Goal: Check status: Check status

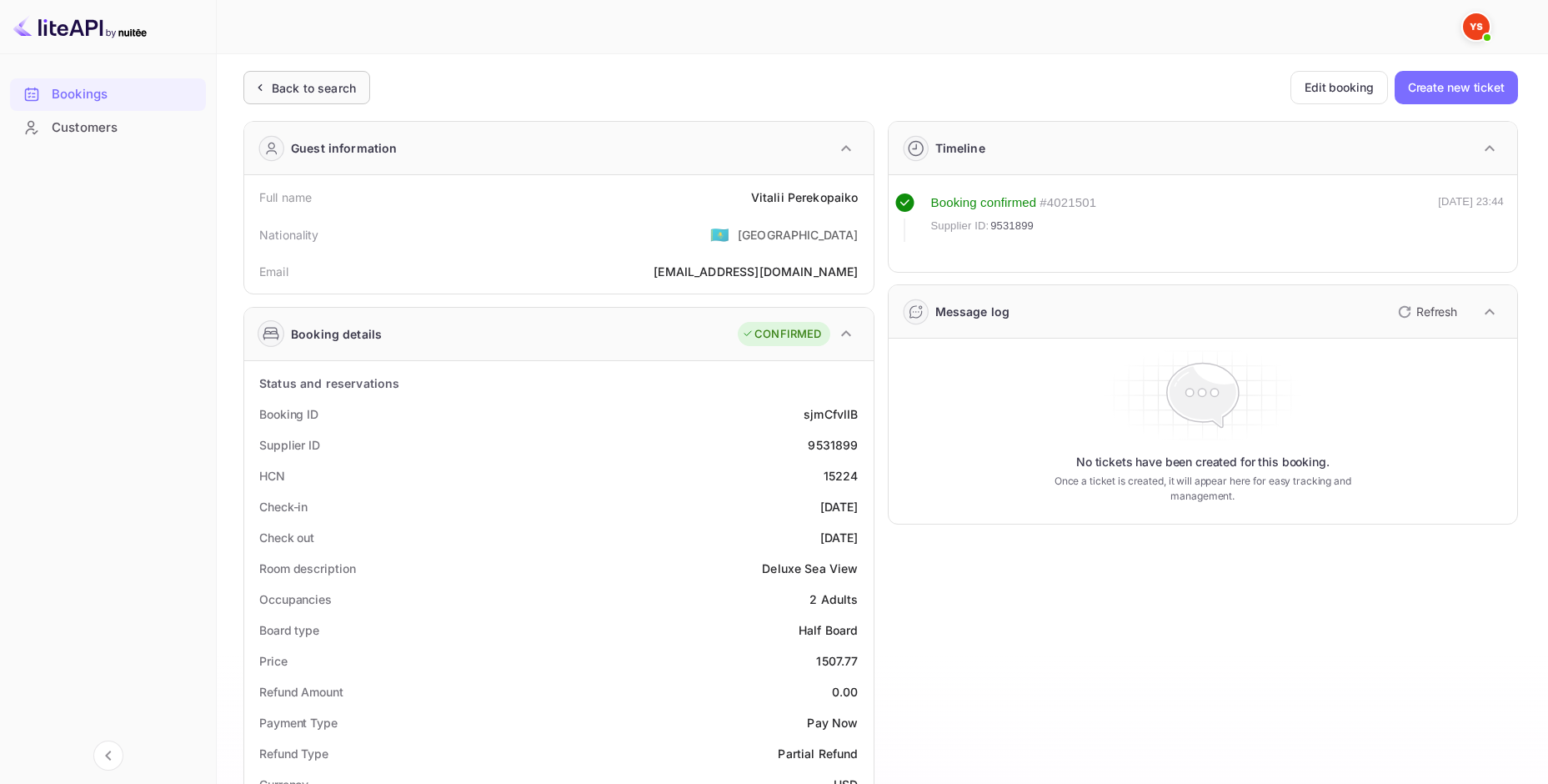
click at [296, 75] on div "Back to search" at bounding box center [307, 87] width 127 height 34
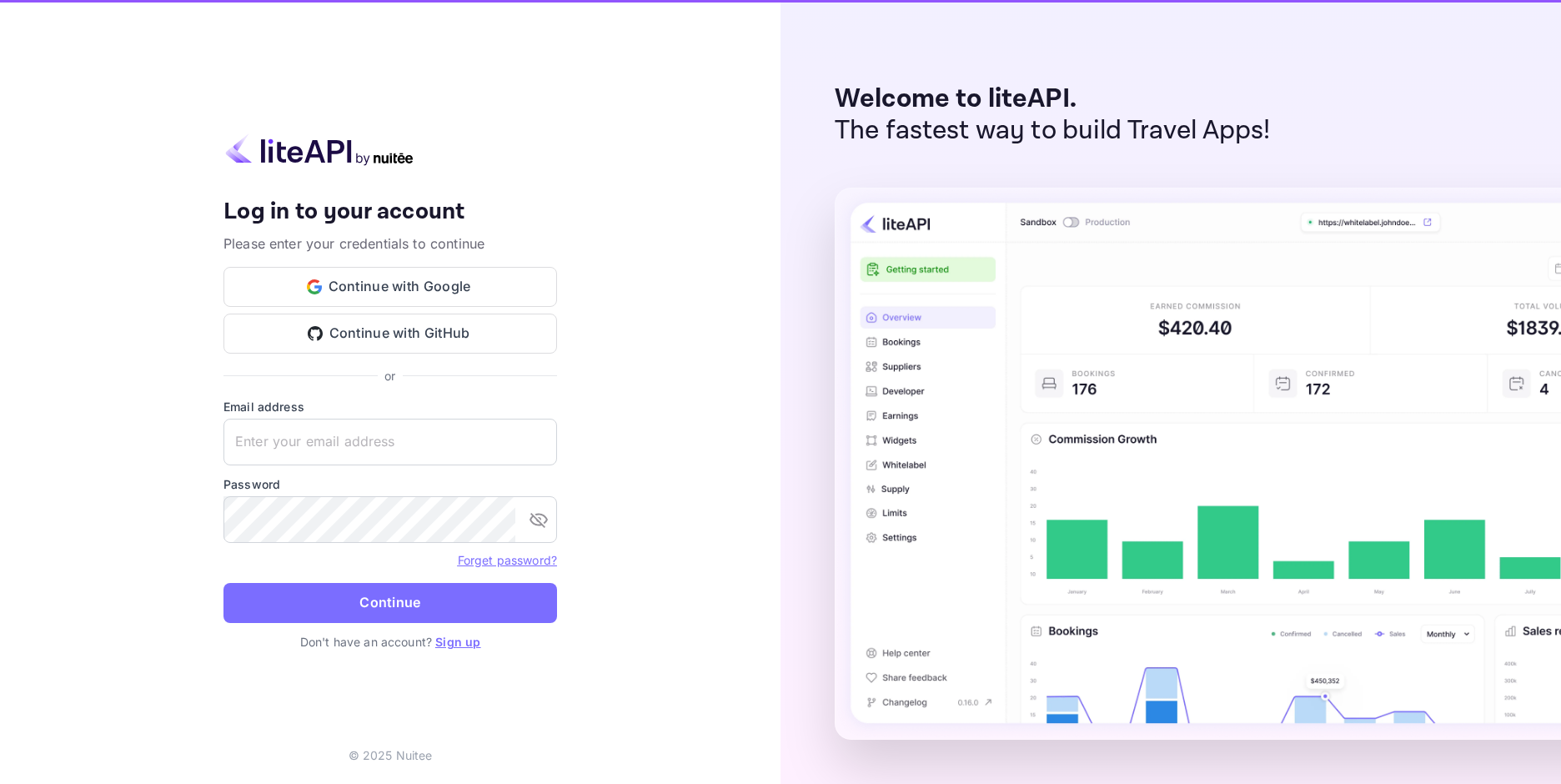
type input "[EMAIL_ADDRESS][DOMAIN_NAME]"
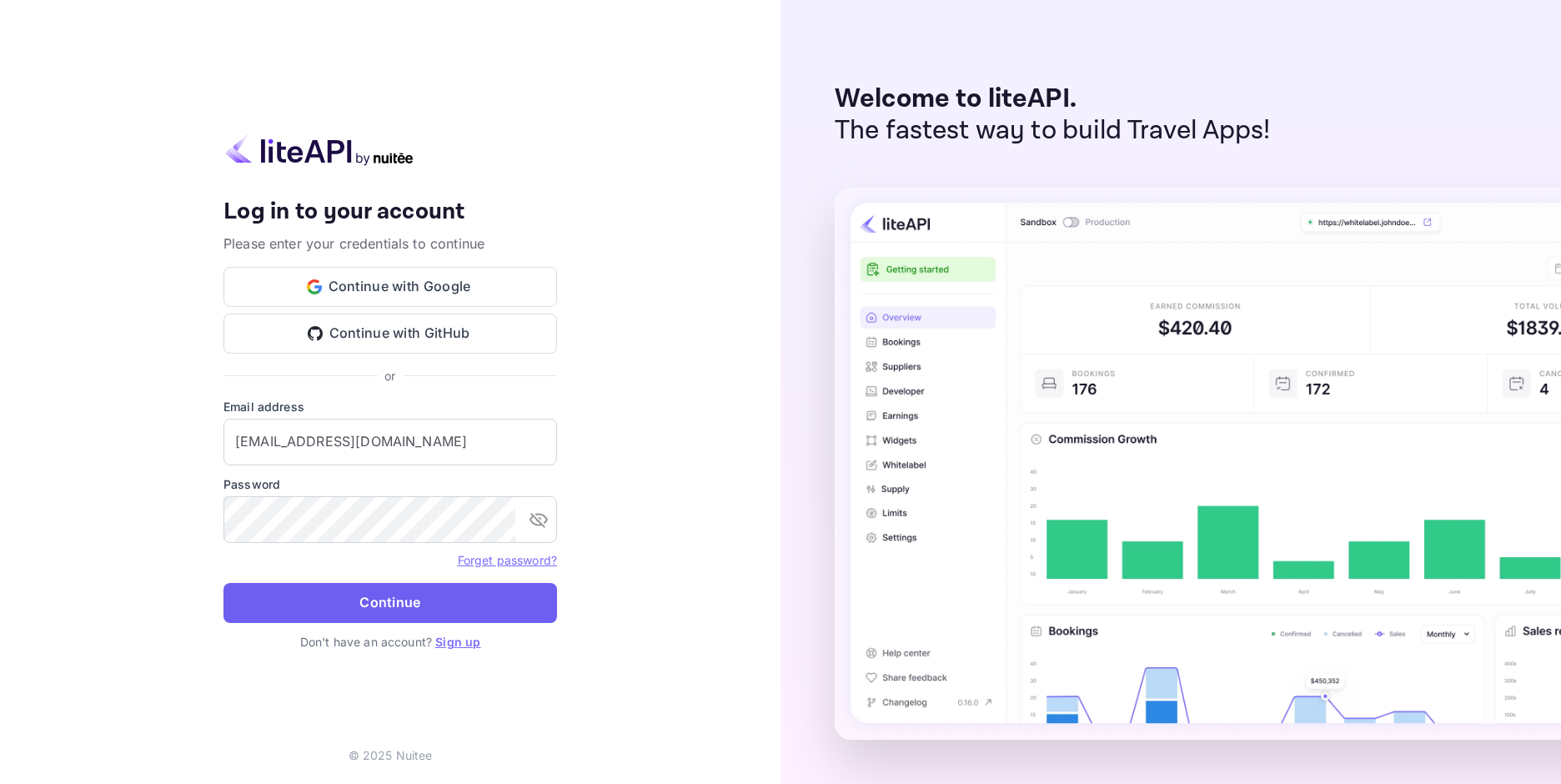
click at [453, 600] on button "Continue" at bounding box center [390, 602] width 334 height 40
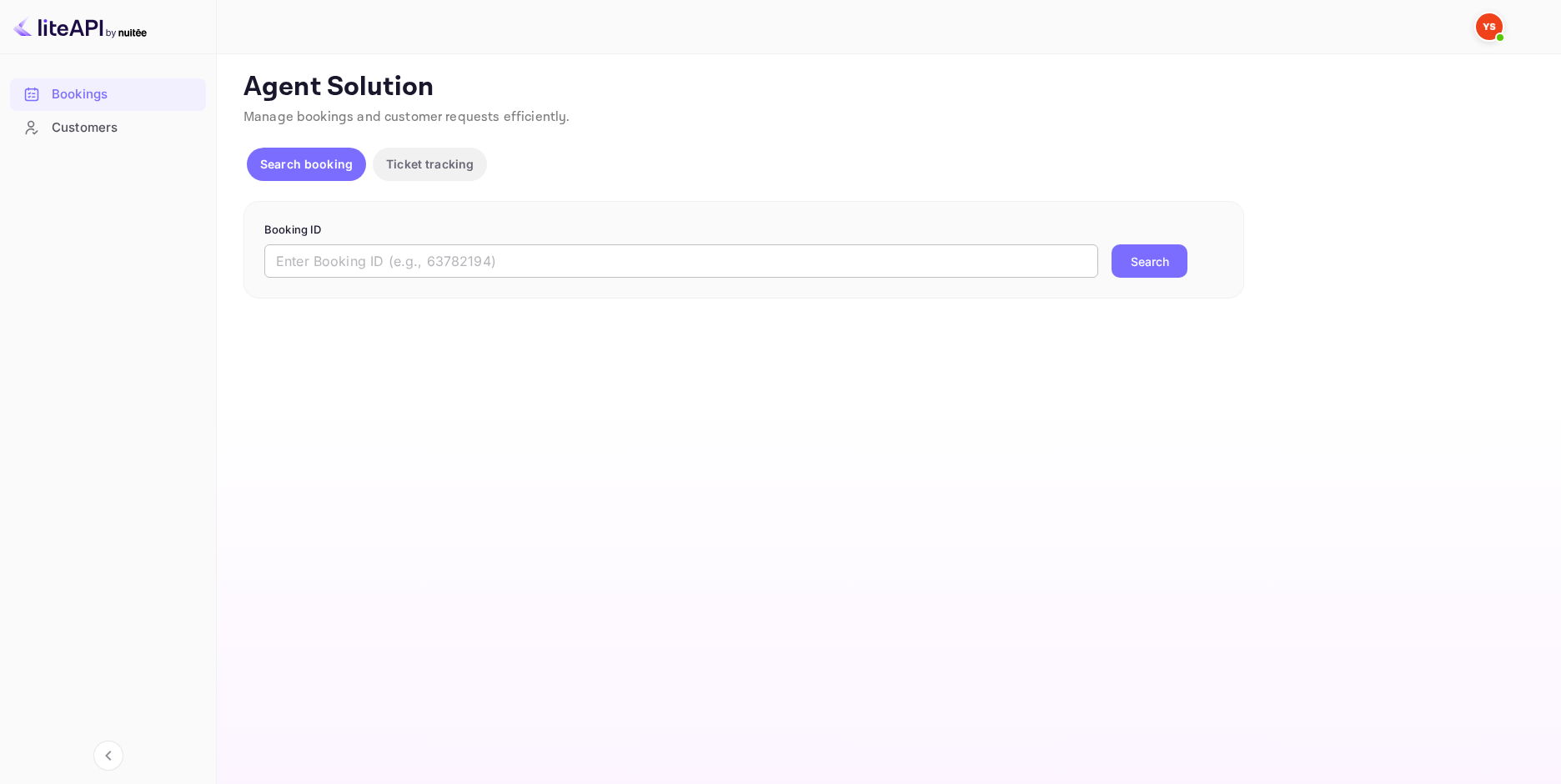
click at [899, 269] on input "text" at bounding box center [681, 260] width 834 height 34
paste input "8879814"
type input "8879814"
click at [1136, 262] on button "Search" at bounding box center [1150, 260] width 76 height 34
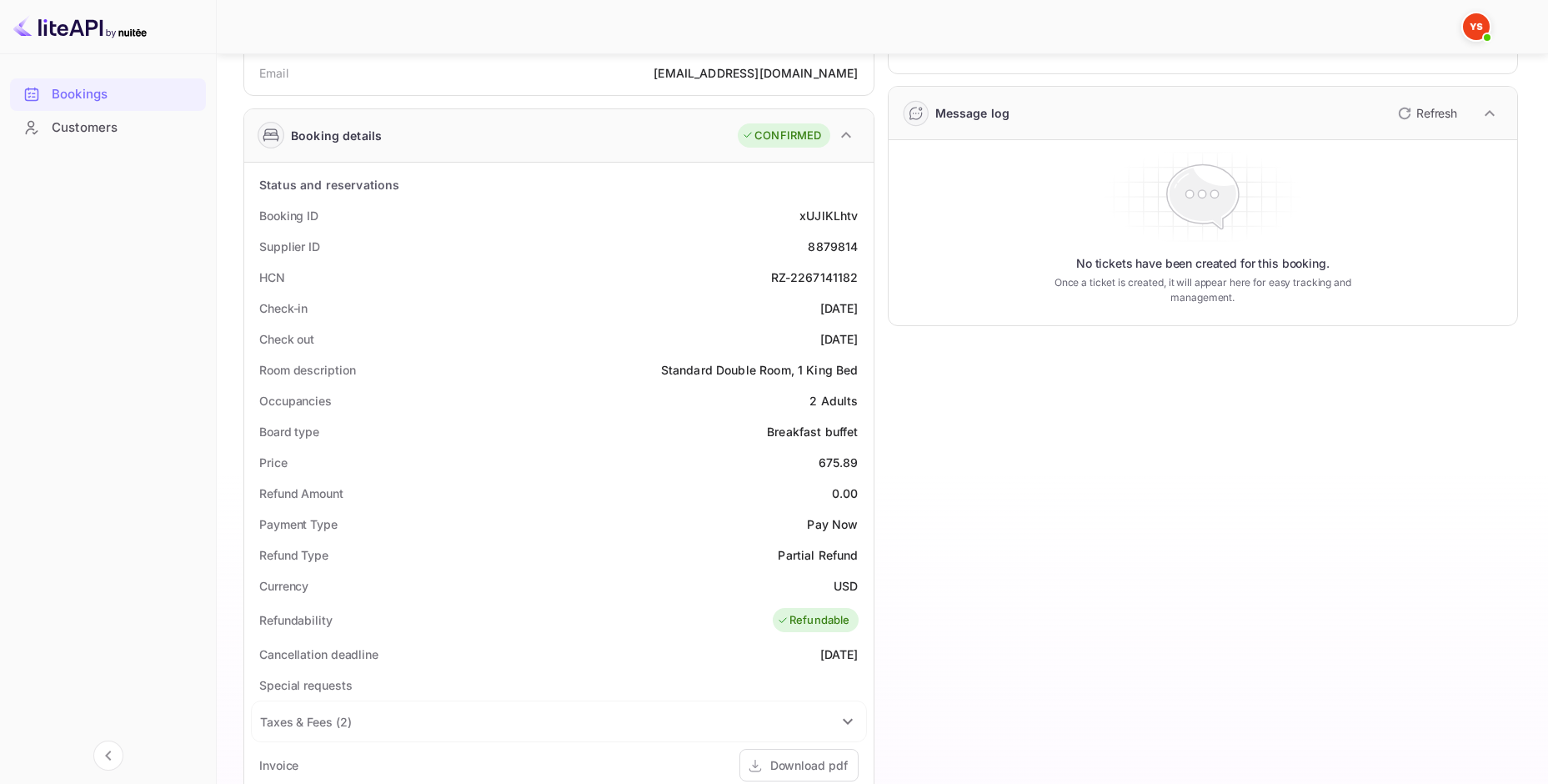
scroll to position [223, 0]
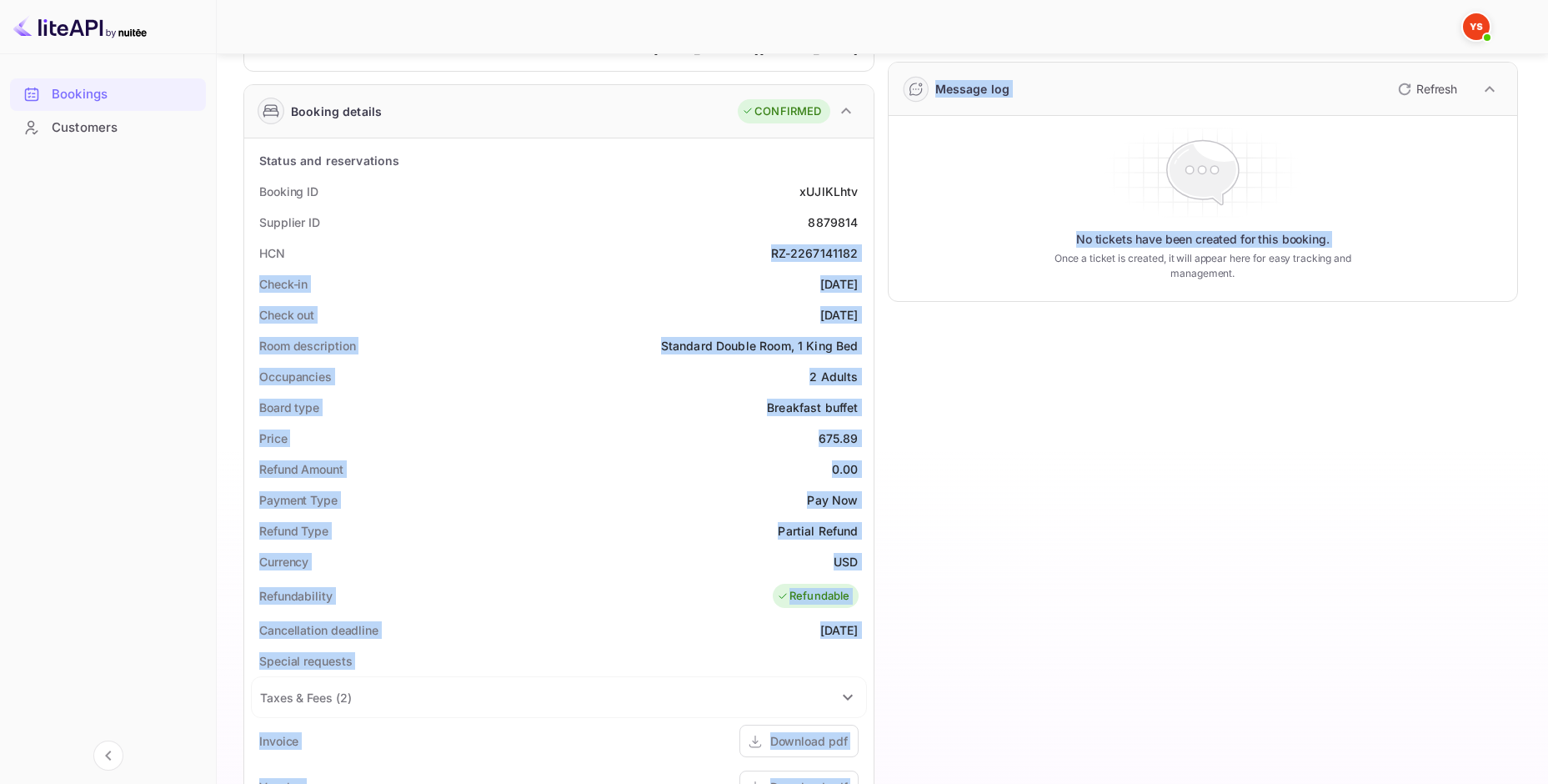
drag, startPoint x: 774, startPoint y: 255, endPoint x: 874, endPoint y: 257, distance: 100.0
click at [874, 257] on div "Guest information Full name [PERSON_NAME] Nationality 🇰🇿 [DEMOGRAPHIC_DATA] Ema…" at bounding box center [873, 513] width 1288 height 1257
click at [845, 254] on div "RZ-2267141182" at bounding box center [815, 253] width 87 height 17
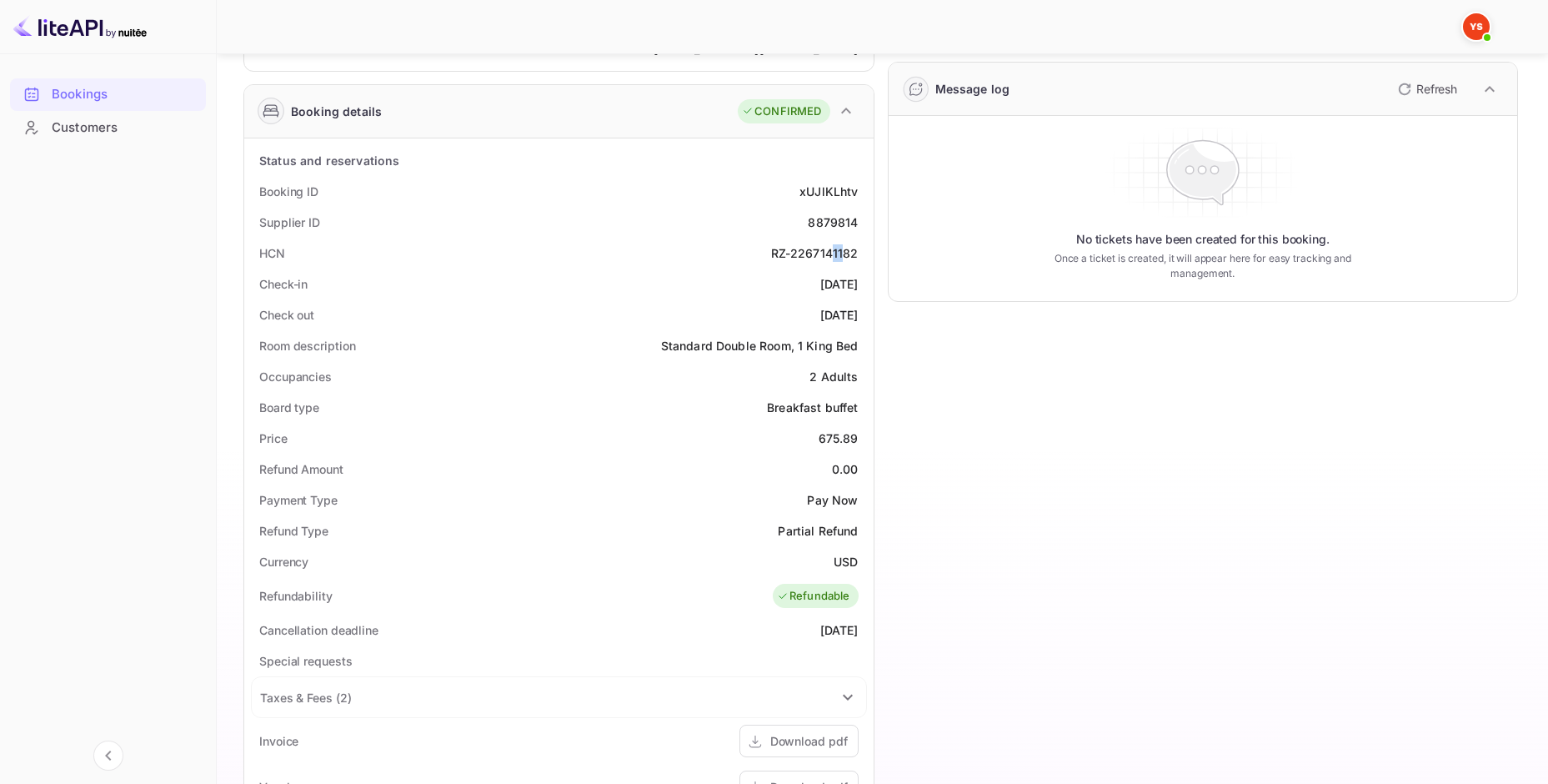
drag, startPoint x: 831, startPoint y: 252, endPoint x: 847, endPoint y: 252, distance: 16.0
click at [847, 252] on div "RZ-2267141182" at bounding box center [815, 253] width 87 height 17
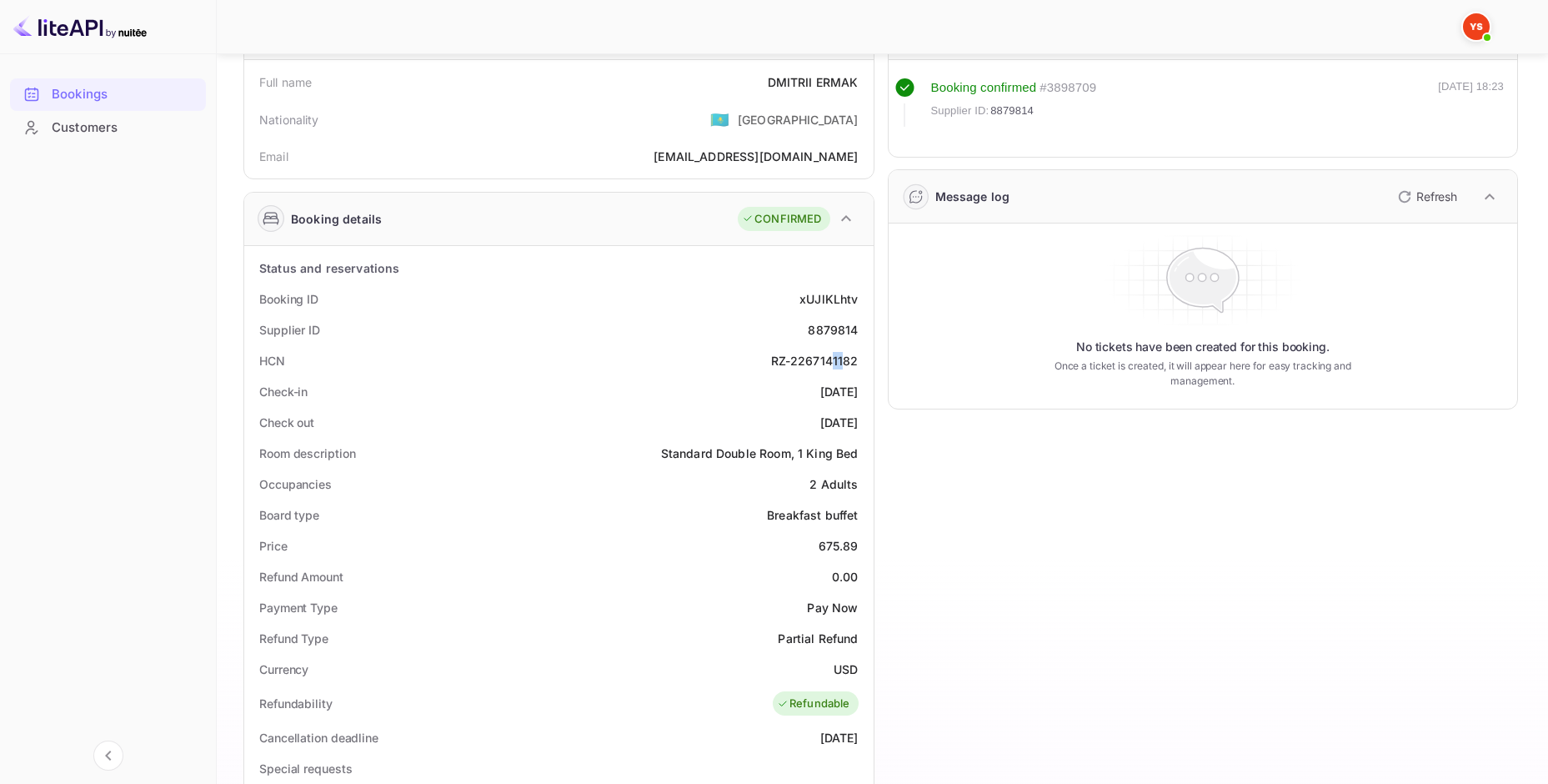
scroll to position [0, 0]
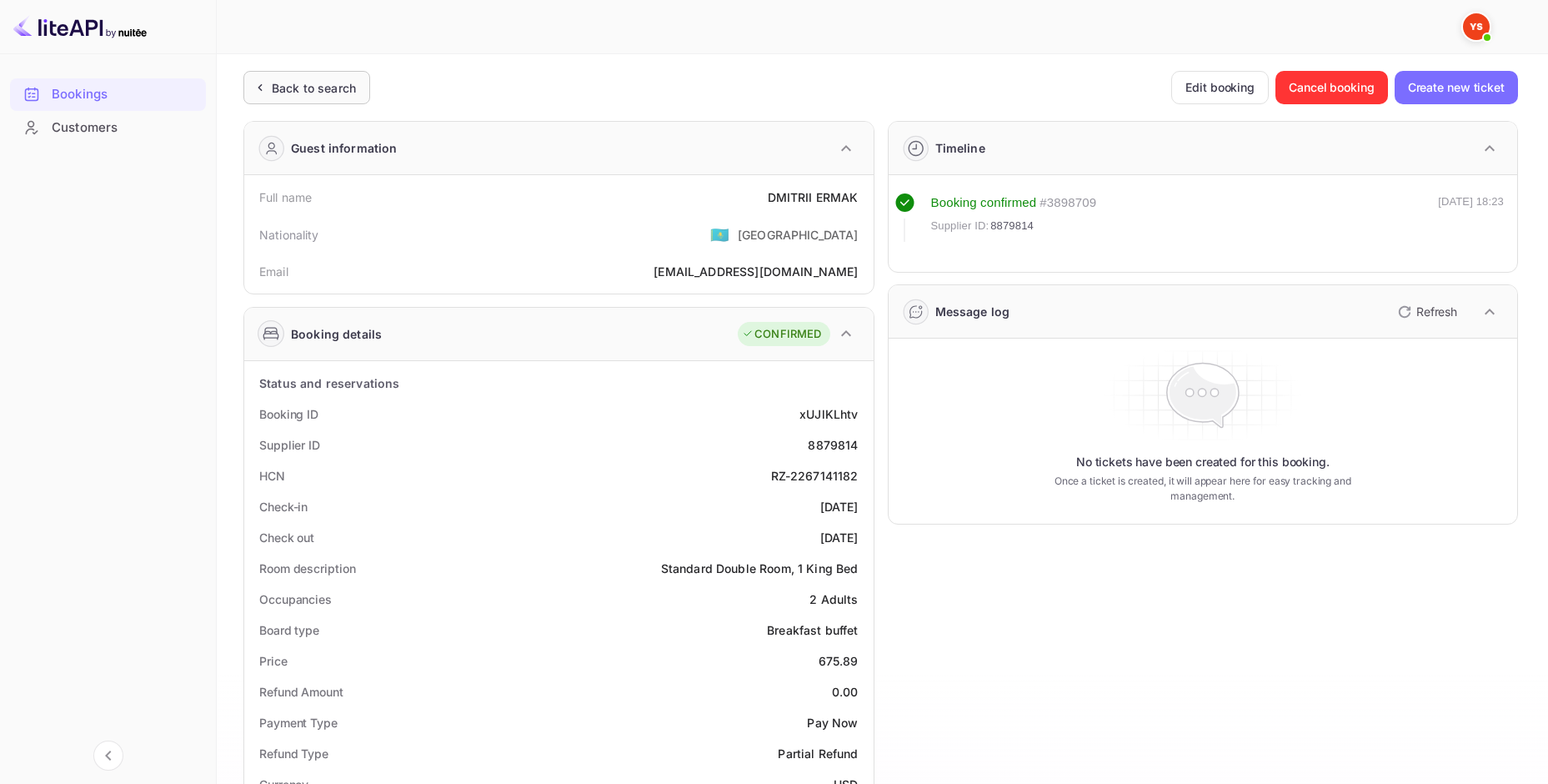
click at [330, 85] on div "Back to search" at bounding box center [314, 87] width 85 height 17
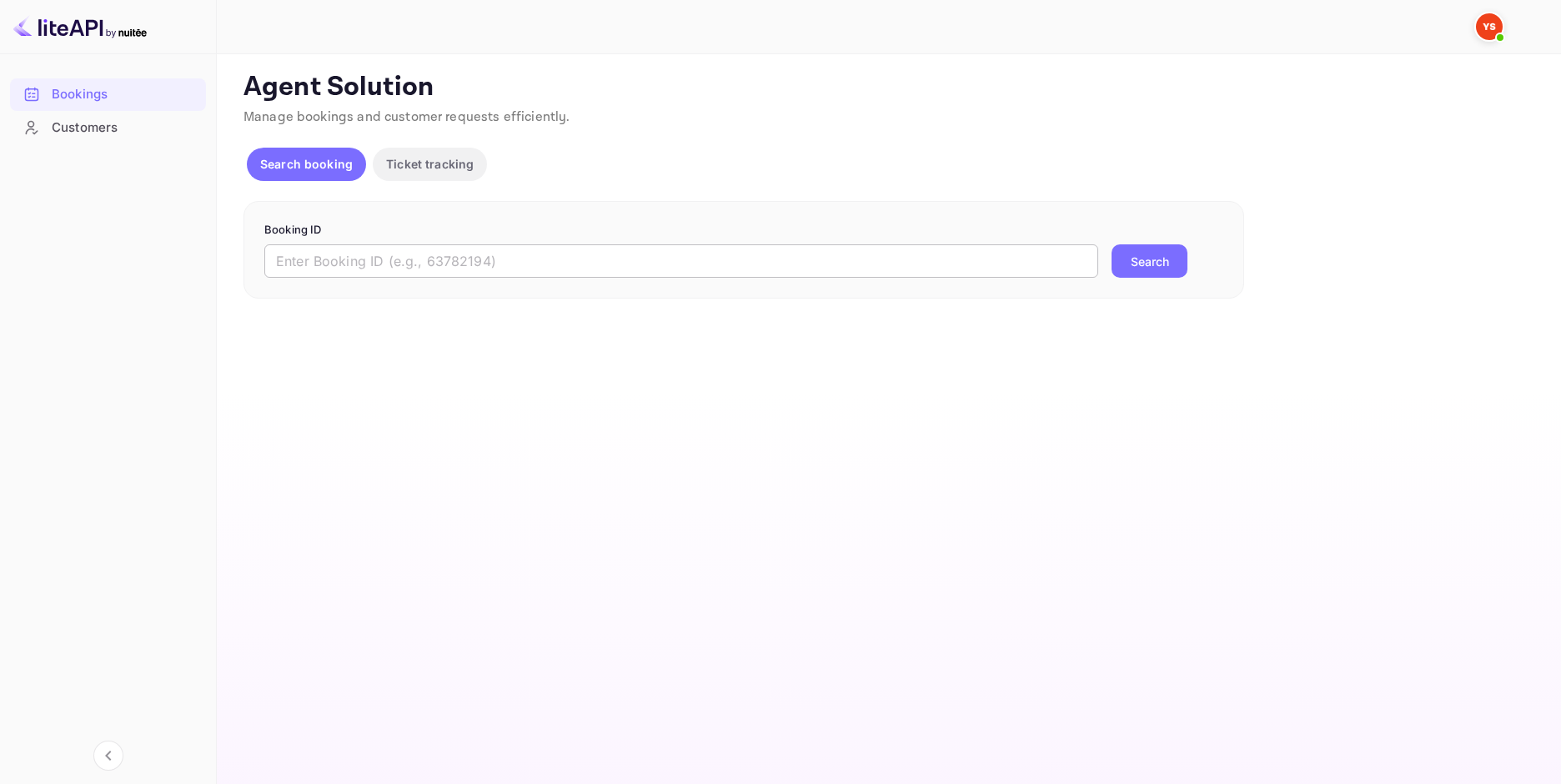
click at [610, 248] on input "text" at bounding box center [681, 260] width 834 height 34
paste input "8438495"
type input "8438495"
click at [1163, 269] on button "Search" at bounding box center [1150, 260] width 76 height 34
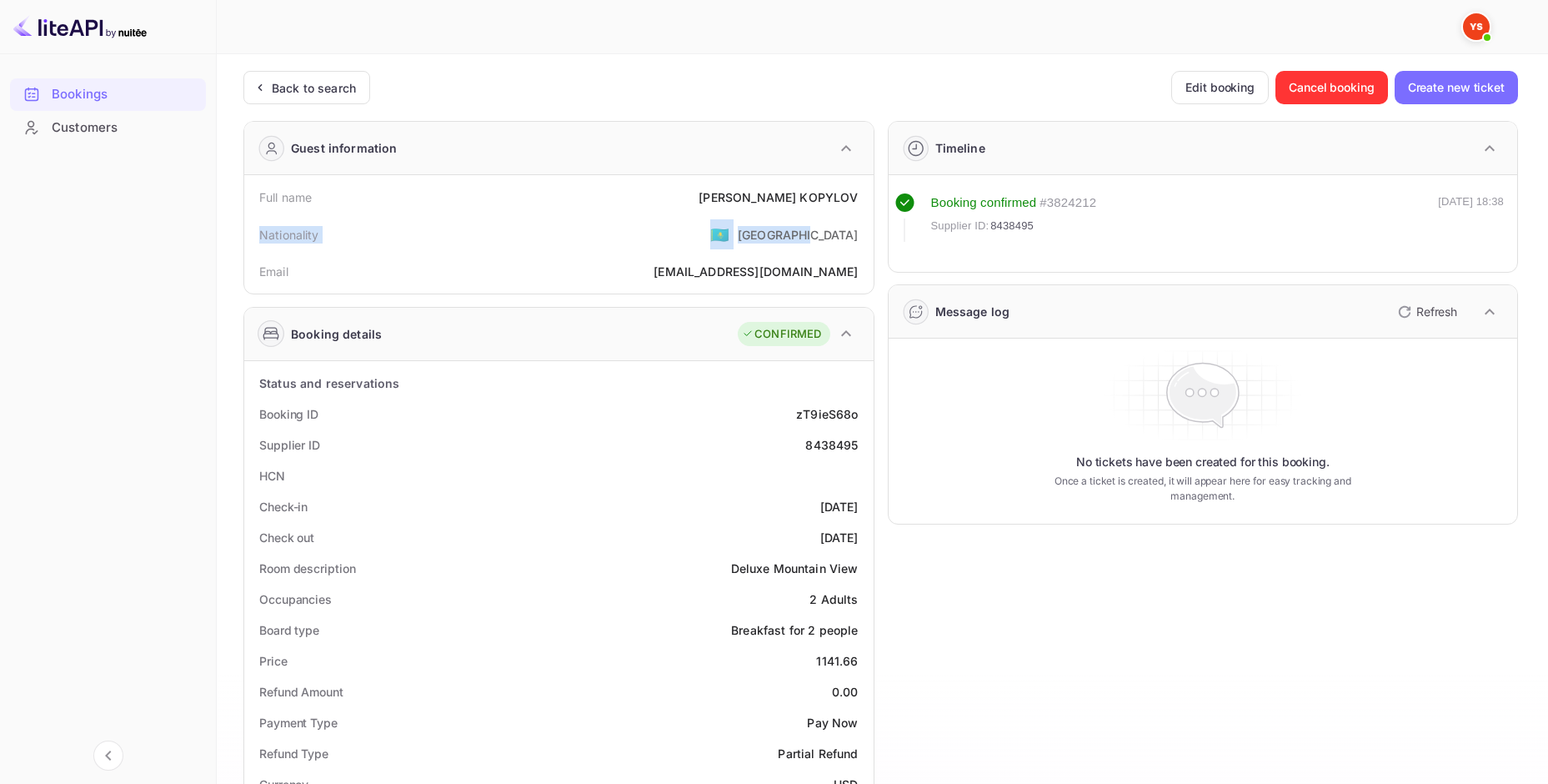
drag, startPoint x: 866, startPoint y: 238, endPoint x: 262, endPoint y: 230, distance: 604.1
click at [262, 230] on div "Nationality 🇰🇿 [DEMOGRAPHIC_DATA]" at bounding box center [558, 233] width 616 height 43
click at [296, 79] on div "Back to search" at bounding box center [314, 87] width 85 height 17
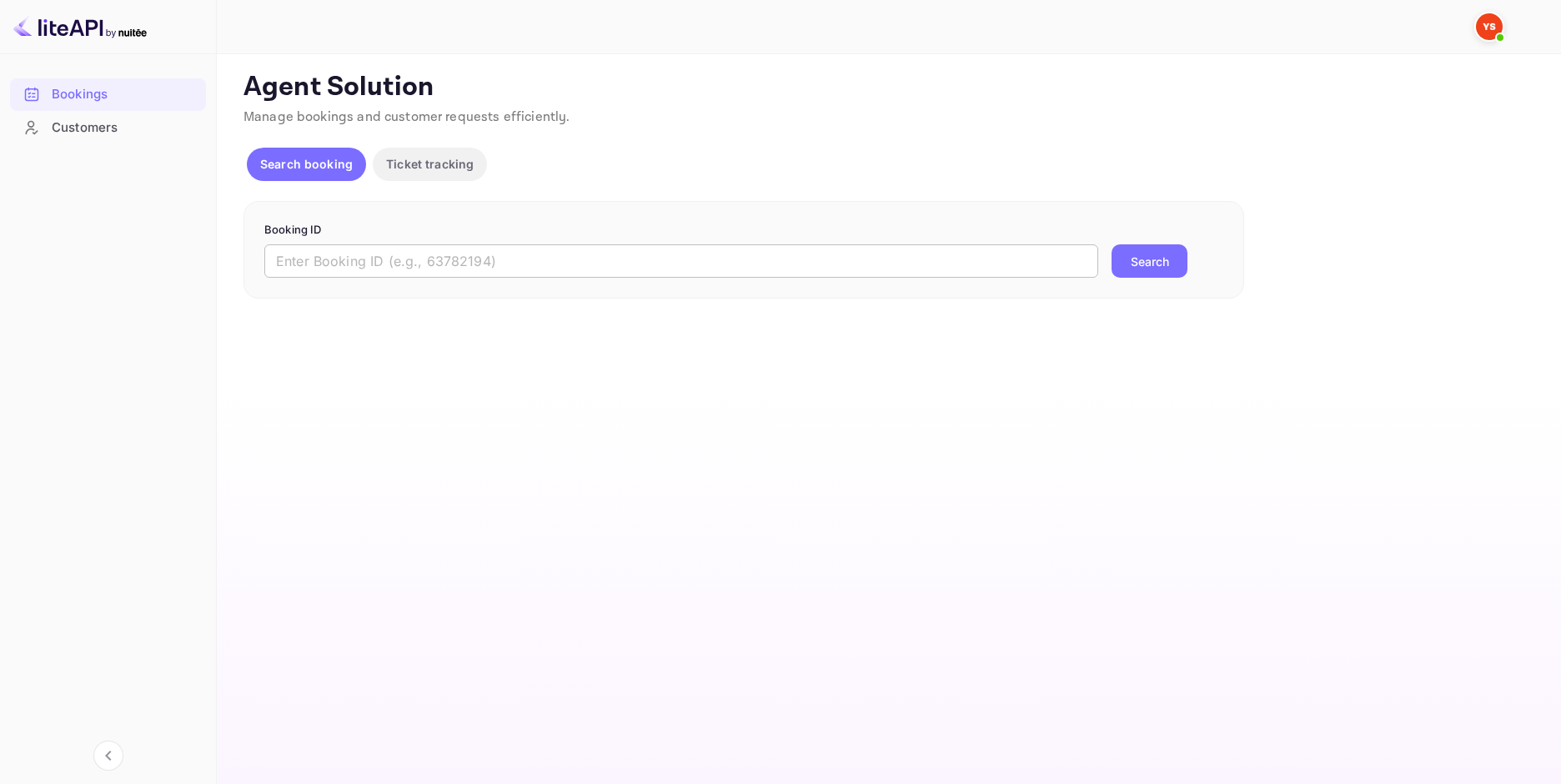
click at [712, 264] on input "text" at bounding box center [681, 260] width 834 height 34
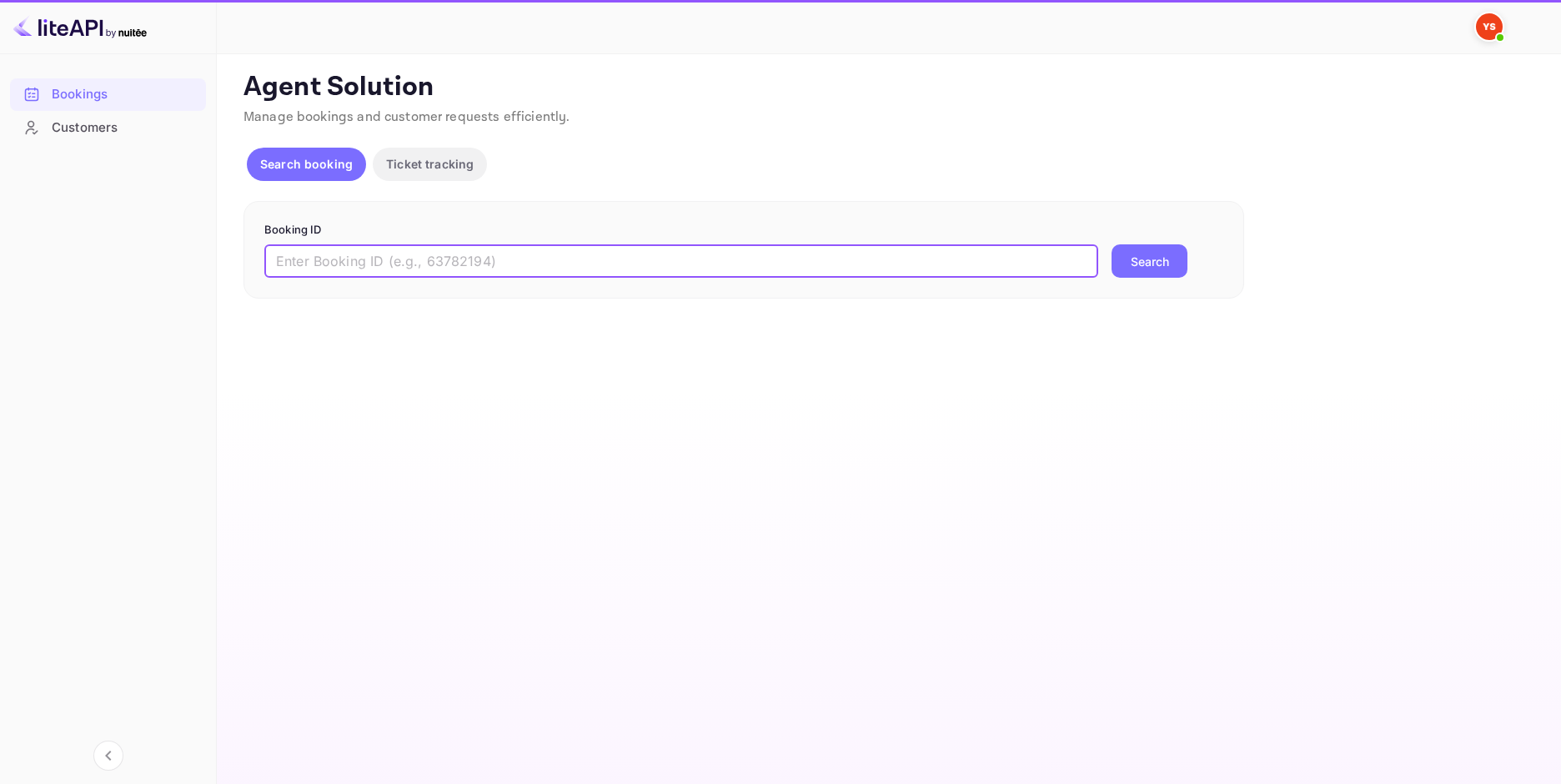
paste input "9592358"
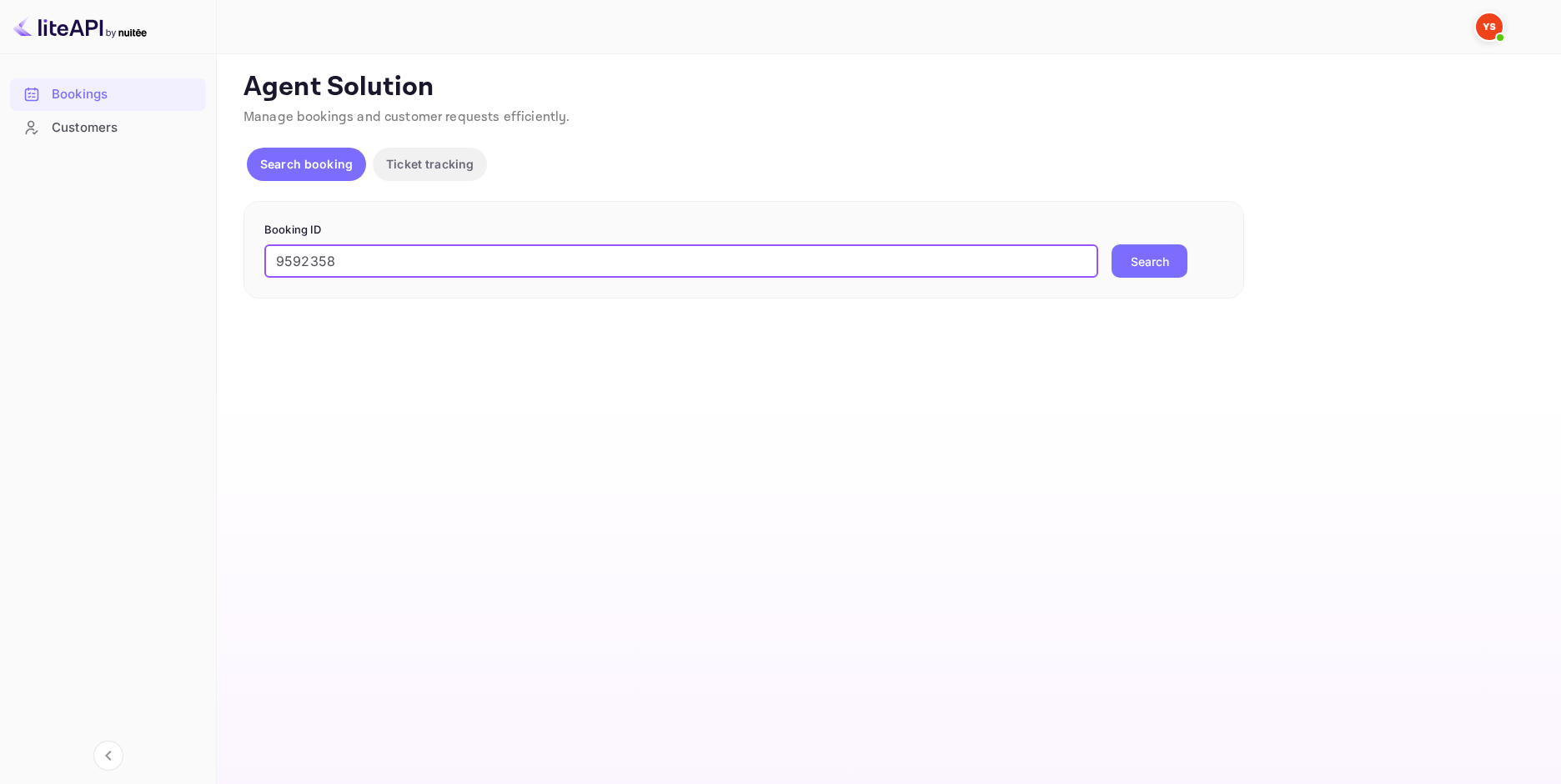
type input "9592358"
click at [1150, 253] on button "Search" at bounding box center [1150, 260] width 76 height 34
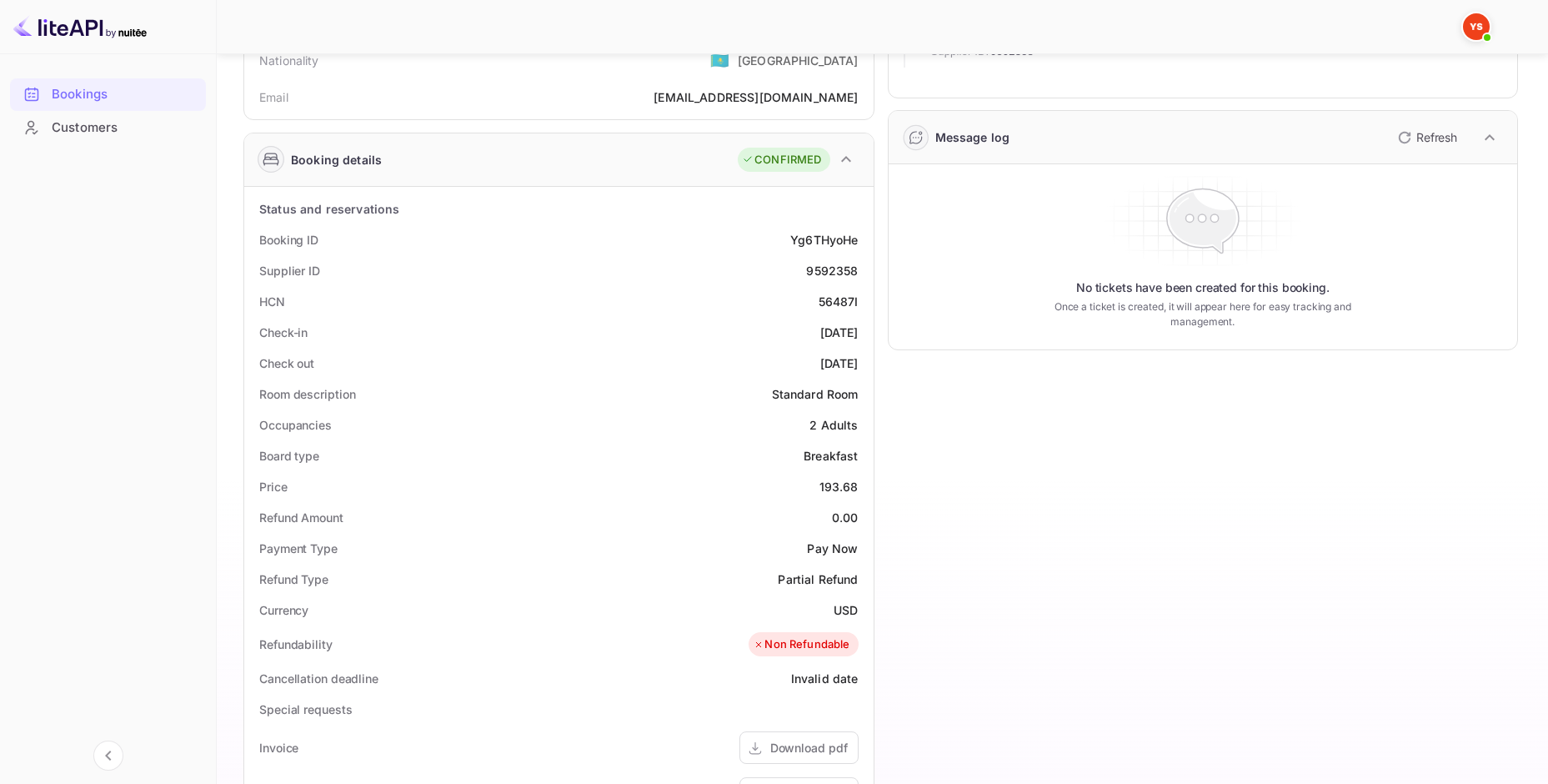
scroll to position [333, 0]
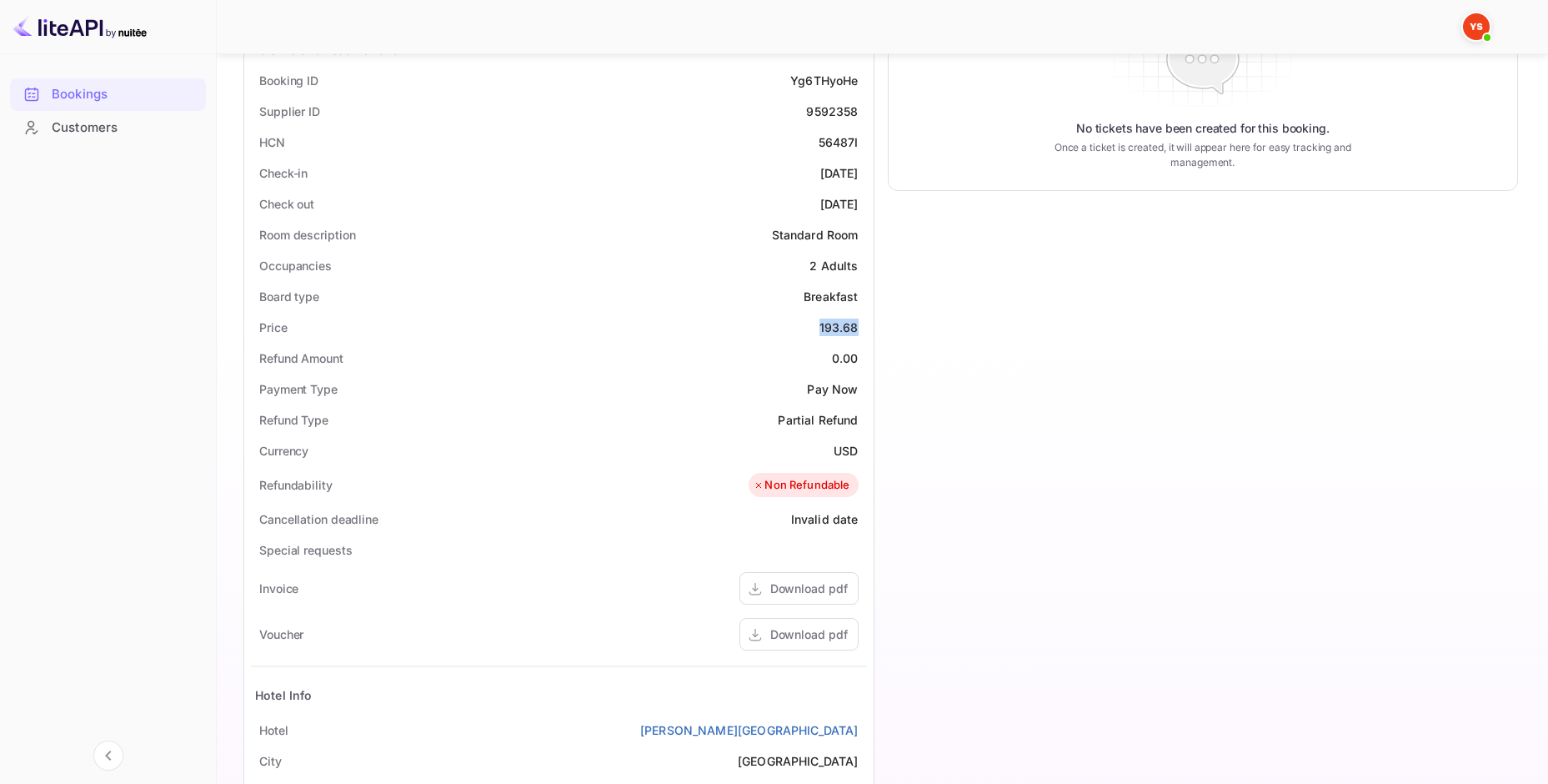
drag, startPoint x: 850, startPoint y: 331, endPoint x: 809, endPoint y: 331, distance: 41.0
click at [809, 331] on div "Price 193.68" at bounding box center [558, 327] width 616 height 31
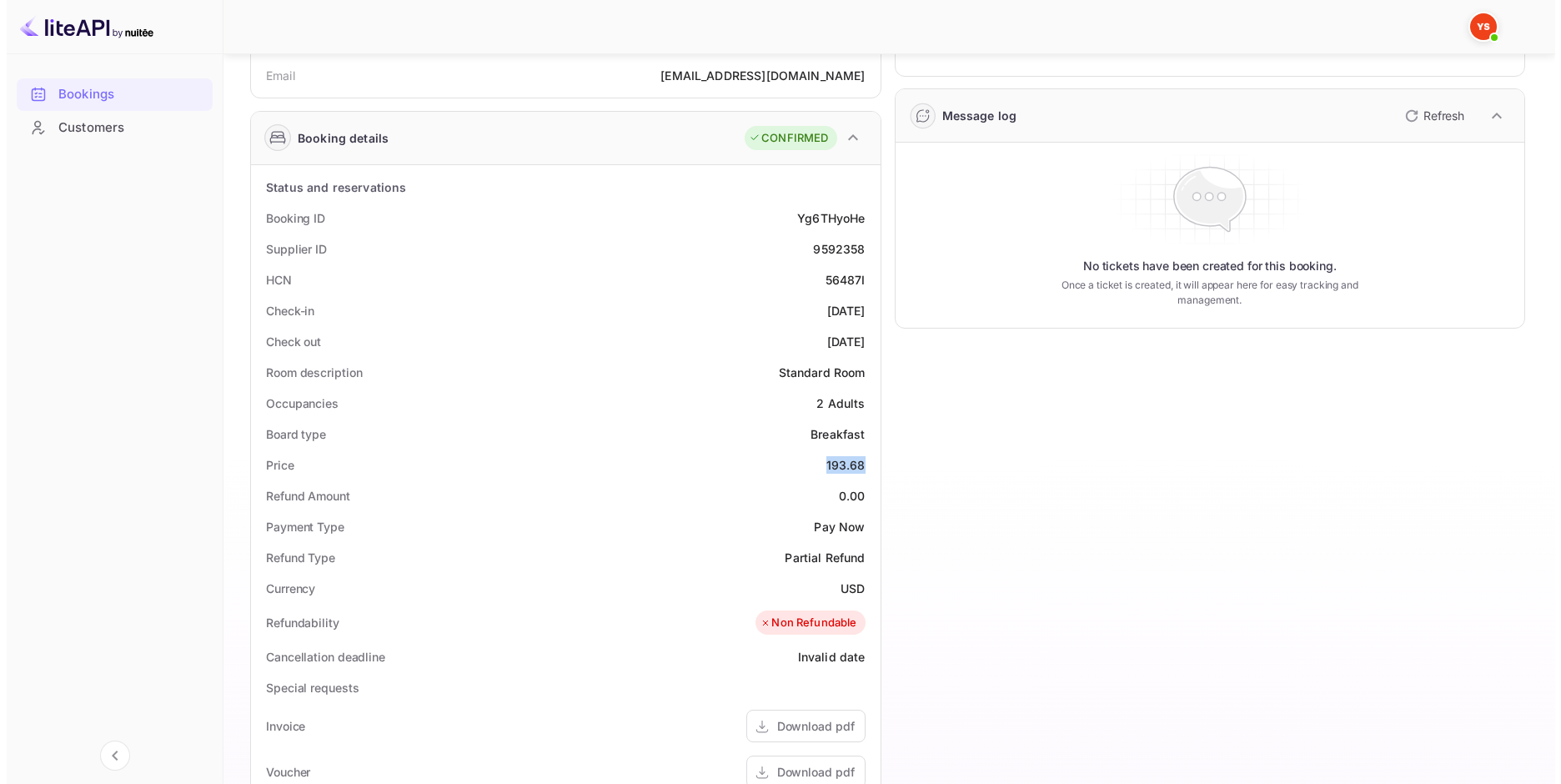
scroll to position [0, 0]
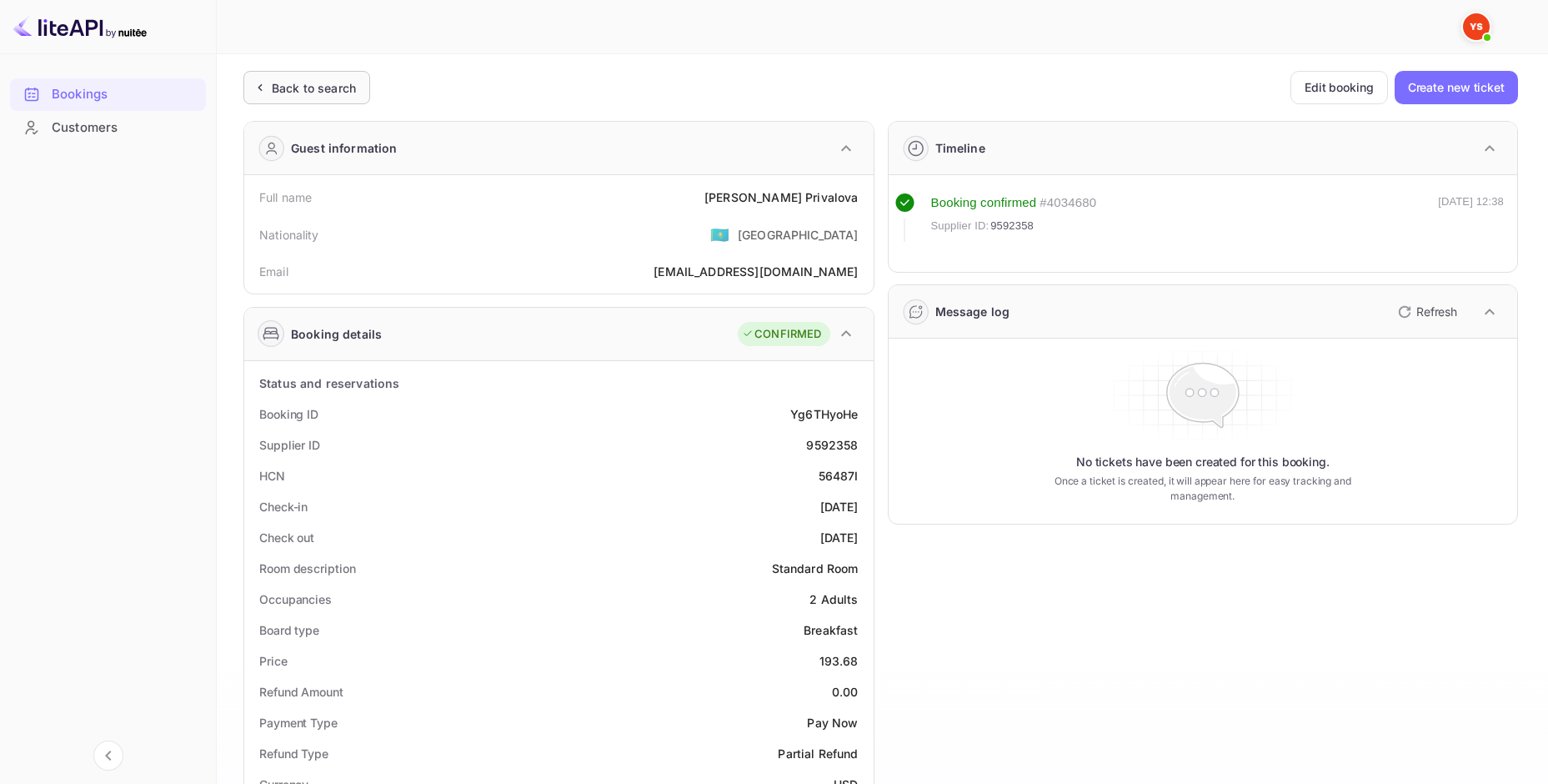
click at [331, 97] on div "Back to search" at bounding box center [307, 87] width 127 height 34
